Goal: Information Seeking & Learning: Learn about a topic

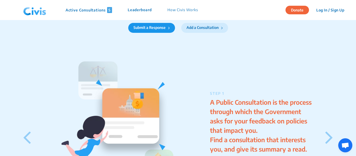
scroll to position [553, 0]
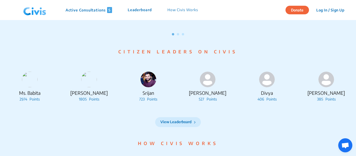
click at [80, 11] on p "Active Consultations 5" at bounding box center [89, 10] width 46 height 6
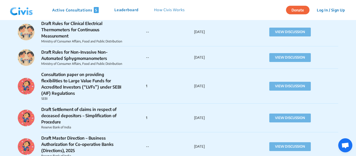
scroll to position [836, 0]
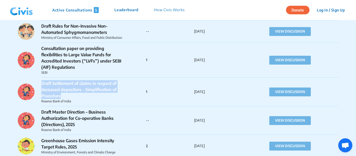
drag, startPoint x: 70, startPoint y: 92, endPoint x: 42, endPoint y: 78, distance: 32.1
click at [42, 80] on p "Draft Settlement of claims in respect of deceased depositors – Simplification o…" at bounding box center [83, 89] width 84 height 19
copy p "Draft Settlement of claims in respect of deceased depositors – Simplification o…"
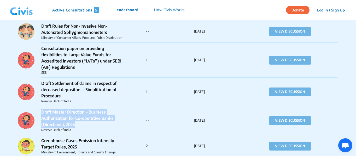
drag, startPoint x: 79, startPoint y: 119, endPoint x: 40, endPoint y: 107, distance: 40.8
click at [40, 109] on div "Draft Master Direction – Business Authorization for Co-operative Banks (Directi…" at bounding box center [82, 121] width 128 height 24
copy p "Draft Master Direction – Business Authorization for Co-operative Banks (Directi…"
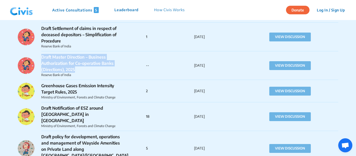
scroll to position [914, 0]
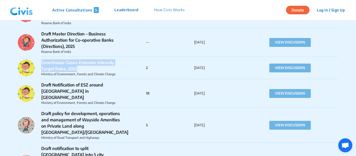
drag, startPoint x: 79, startPoint y: 63, endPoint x: 41, endPoint y: 57, distance: 38.0
click at [41, 60] on p "Greenhouse Gases Emission Intensity Target Rules, 2025" at bounding box center [83, 66] width 84 height 13
copy p "Greenhouse Gases Emission Intensity Target Rules, 2025"
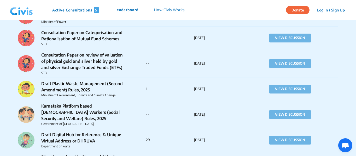
scroll to position [1228, 0]
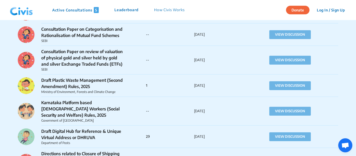
click at [116, 128] on p "Draft Digital Hub for Reference & Unique Virtual Address or DHRUVA" at bounding box center [83, 134] width 84 height 13
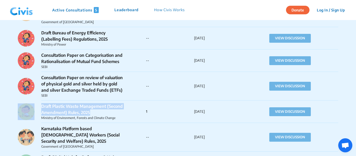
drag, startPoint x: 95, startPoint y: 88, endPoint x: 44, endPoint y: 85, distance: 51.8
click at [36, 103] on div "Draft Plastic Waste Management (Second Amendment) Rules, 2025 Ministry of Envir…" at bounding box center [82, 111] width 128 height 17
copy div "Draft Plastic Waste Management (Second Amendment) Rules, 2025"
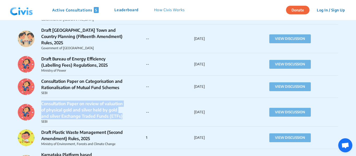
drag, startPoint x: 118, startPoint y: 93, endPoint x: 42, endPoint y: 77, distance: 77.9
click at [42, 101] on p "Consultation Paper on review of valuation of physical gold and silver held by g…" at bounding box center [83, 110] width 84 height 19
copy p "Consultation Paper on review of valuation of physical gold and silver held by g…"
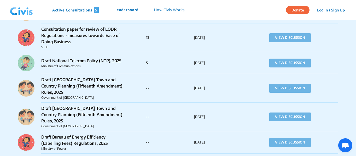
scroll to position [1149, 0]
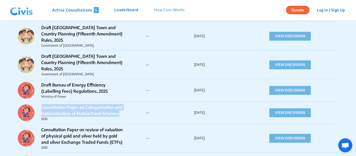
drag, startPoint x: 39, startPoint y: 80, endPoint x: 129, endPoint y: 87, distance: 89.6
click at [129, 104] on div "Consultation Paper on Categorisation and Rationalisation of Mutual Fund Schemes…" at bounding box center [82, 112] width 128 height 17
copy p "Consultation Paper on Categorisation and Rationalisation of Mutual Fund Schemes"
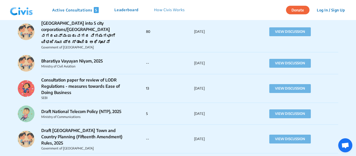
scroll to position [1045, 0]
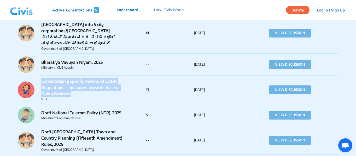
drag, startPoint x: 42, startPoint y: 56, endPoint x: 83, endPoint y: 67, distance: 42.8
click at [83, 78] on p "Consultation paper for review of LODR Regulations - measures towards Ease of Do…" at bounding box center [83, 87] width 84 height 19
copy p "Consultation paper for review of LODR Regulations - measures towards Ease of Do…"
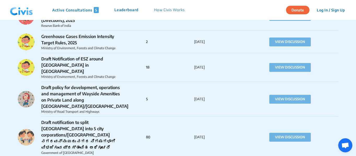
scroll to position [914, 0]
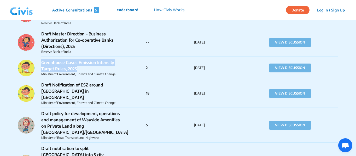
drag, startPoint x: 40, startPoint y: 56, endPoint x: 95, endPoint y: 63, distance: 55.0
click at [95, 63] on div "Greenhouse Gases Emission Intensity Target Rules, 2025 Ministry of Environment,…" at bounding box center [82, 68] width 128 height 17
copy p "Greenhouse Gases Emission Intensity Target Rules, 2025"
